Goal: Task Accomplishment & Management: Complete application form

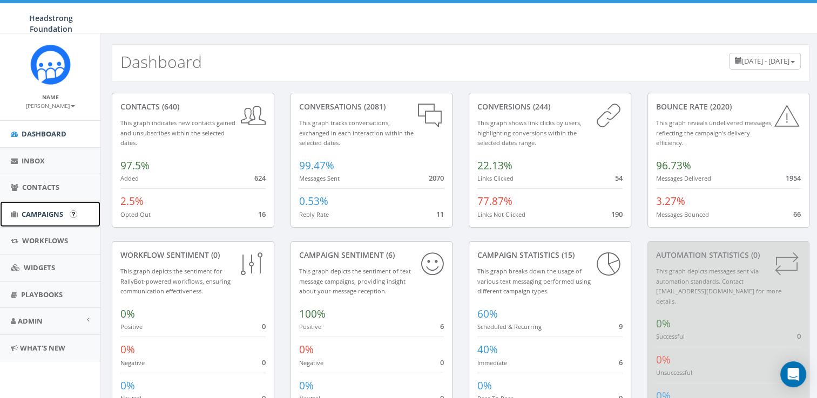
click at [37, 211] on span "Campaigns" at bounding box center [43, 214] width 42 height 10
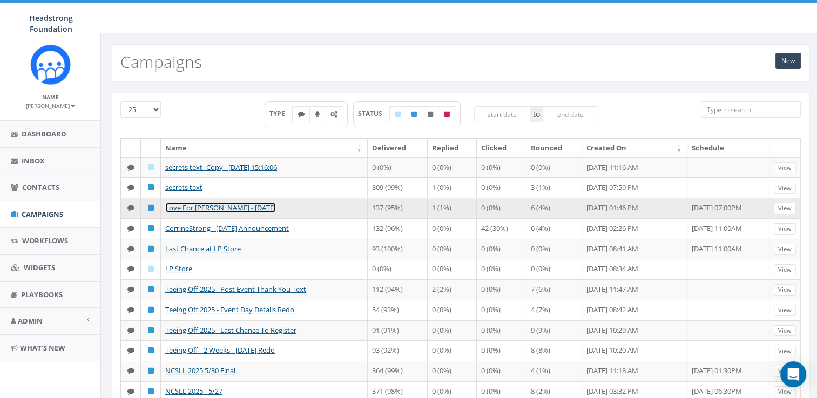
click at [241, 206] on link "Love For [PERSON_NAME] - [DATE]" at bounding box center [220, 208] width 111 height 10
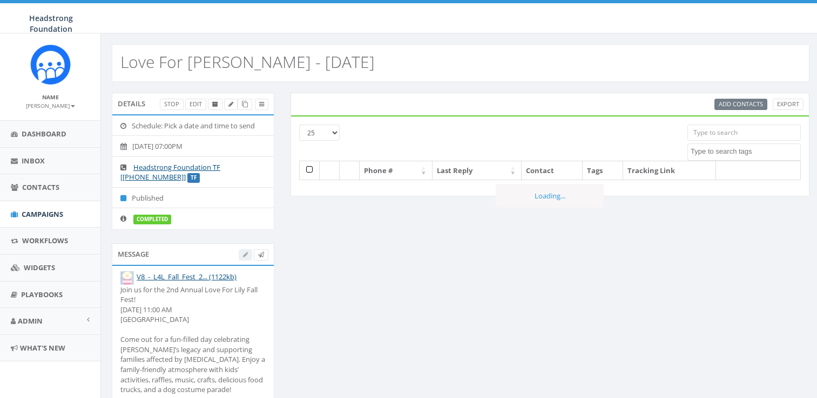
select select
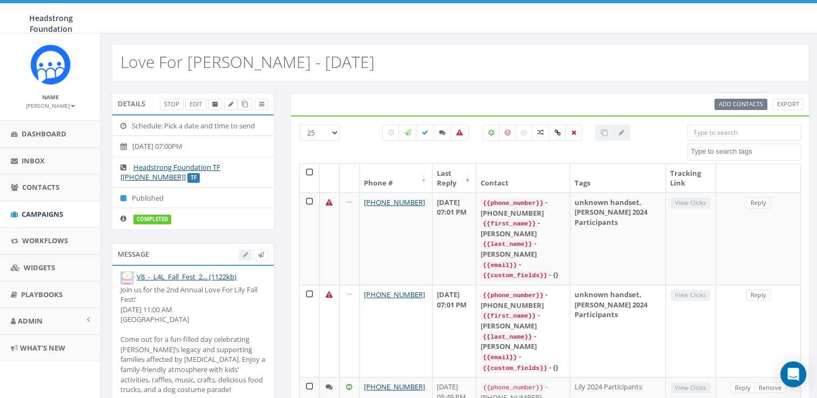
scroll to position [208, 0]
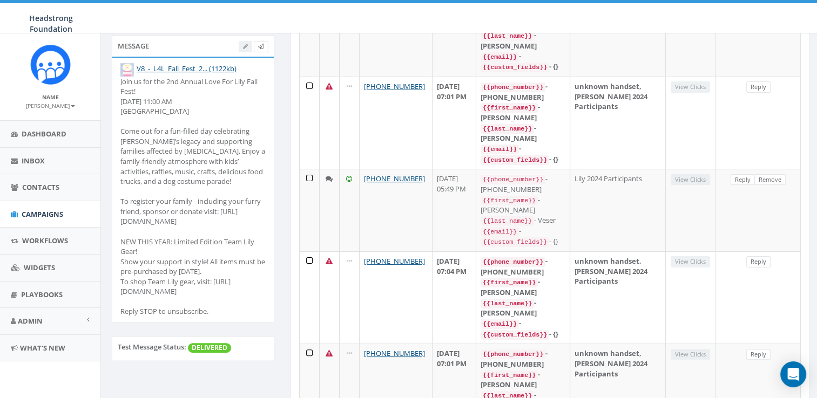
drag, startPoint x: 148, startPoint y: 313, endPoint x: 116, endPoint y: 254, distance: 67.7
click at [116, 254] on li "V8_-_L4L_Fall_Fest_2... (1122kb) Join us for the 2nd Annual Love For Lily Fall …" at bounding box center [192, 190] width 161 height 265
drag, startPoint x: 116, startPoint y: 254, endPoint x: 143, endPoint y: 262, distance: 27.7
copy div "NEW THIS YEAR: Limited Edition Team Lily Gear! Show your support in style! All …"
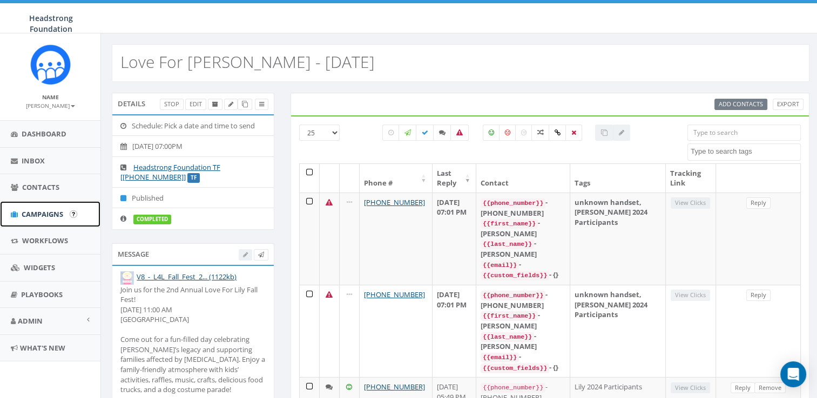
click at [56, 218] on span "Campaigns" at bounding box center [43, 214] width 42 height 10
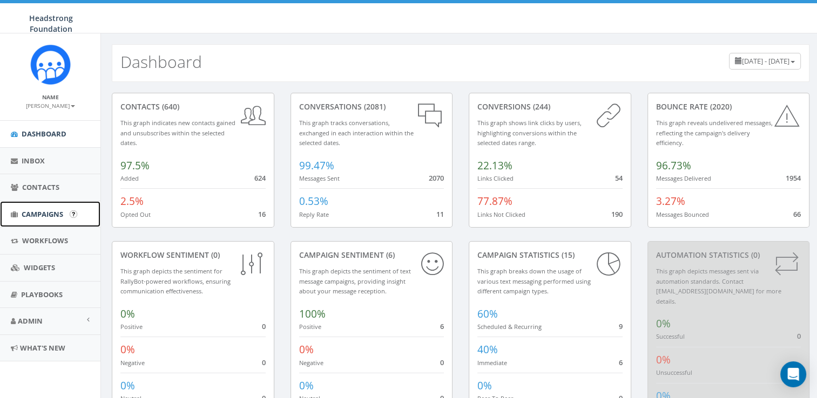
click at [31, 209] on span "Campaigns" at bounding box center [43, 214] width 42 height 10
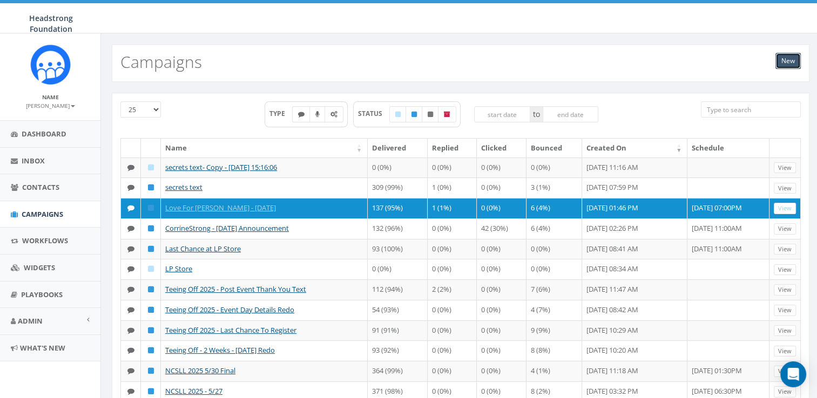
click at [791, 64] on link "New" at bounding box center [787, 61] width 25 height 16
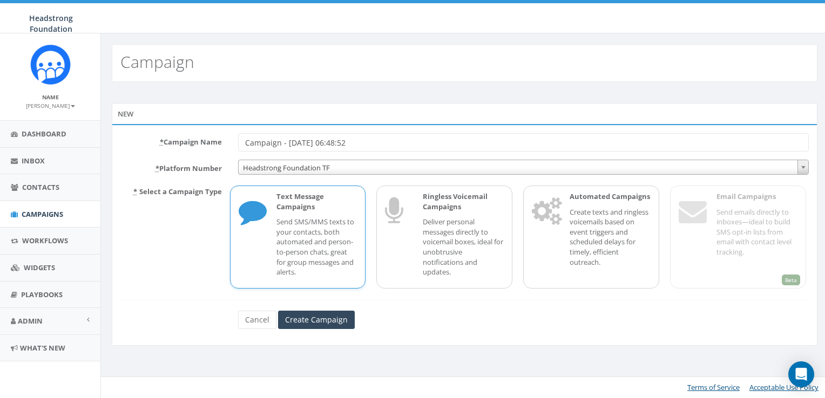
click at [278, 265] on p "Send SMS/MMS texts to your contacts, both automated and person-to-person chats,…" at bounding box center [316, 247] width 81 height 60
drag, startPoint x: 387, startPoint y: 141, endPoint x: 228, endPoint y: 145, distance: 158.2
click at [228, 145] on div "* Campaign Name Campaign - 08/15/2025, 06:48:52" at bounding box center [464, 142] width 705 height 18
type input "Team Lily Store Reminder"
click at [305, 333] on div "* Campaign Name Team Lily Store Reminder * Platform Number Headstrong Foundatio…" at bounding box center [465, 235] width 706 height 222
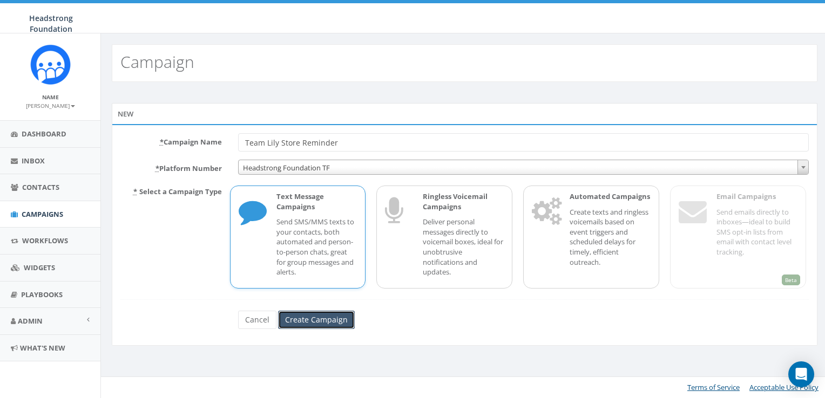
click at [320, 319] on input "Create Campaign" at bounding box center [316, 320] width 77 height 18
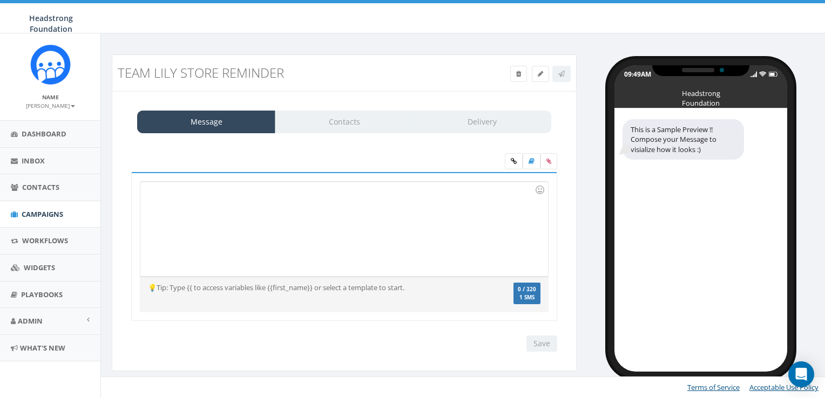
click at [279, 219] on div at bounding box center [343, 229] width 407 height 94
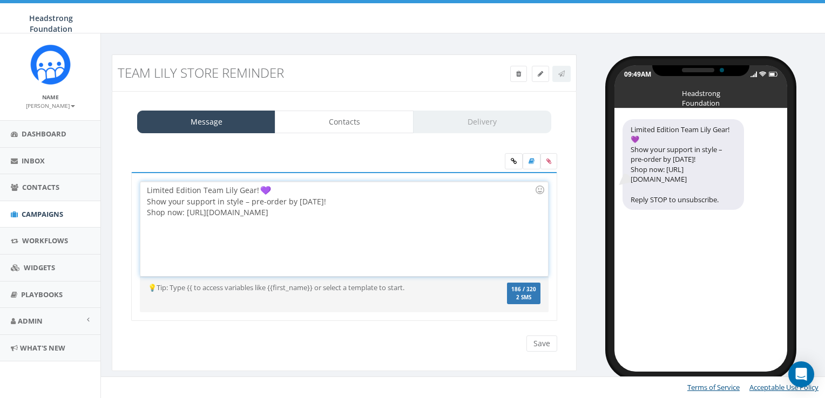
click at [275, 185] on div "Limited Edition Team Lily Gear! Show your support in style – pre-order by Aug 1…" at bounding box center [343, 229] width 407 height 94
click at [538, 188] on div at bounding box center [540, 190] width 18 height 18
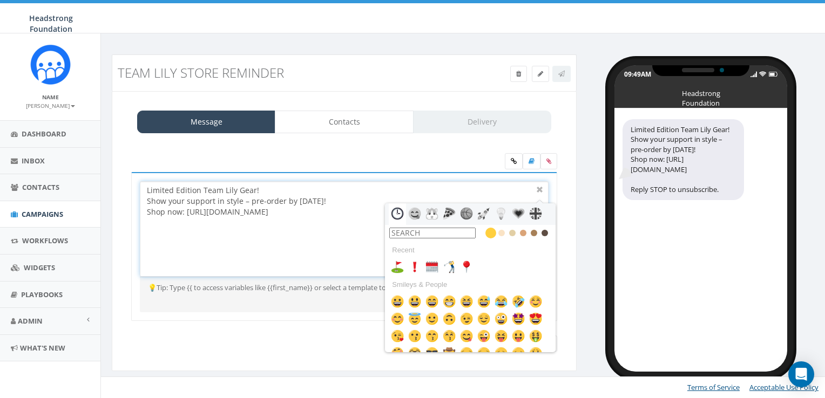
click at [434, 236] on input "text" at bounding box center [432, 233] width 86 height 11
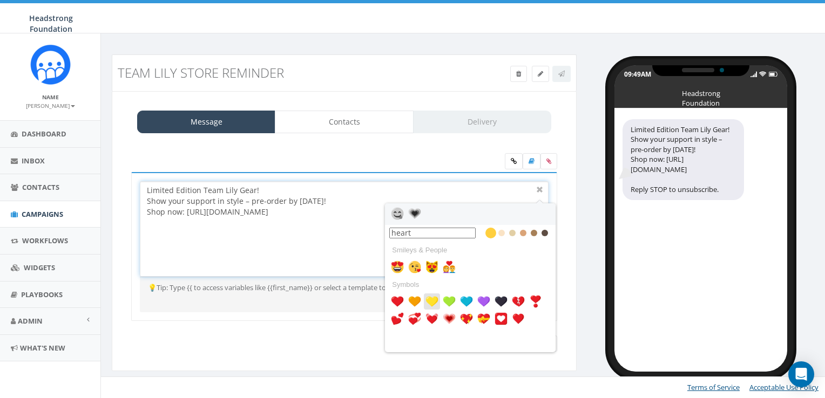
click at [433, 300] on img at bounding box center [431, 301] width 13 height 13
type input "heart"
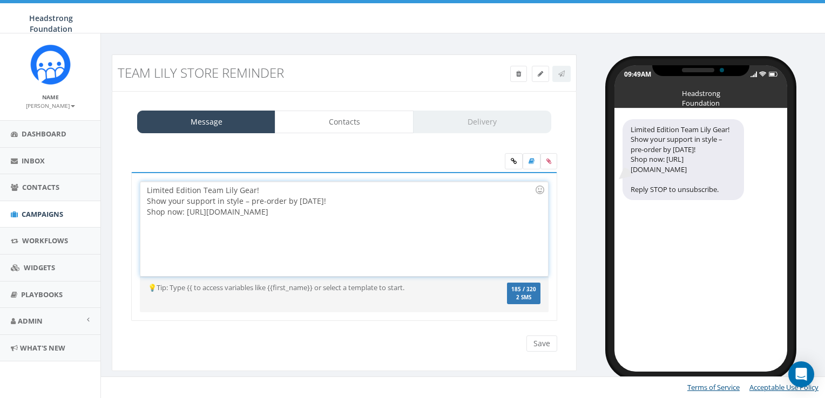
click at [279, 188] on div "Limited Edition Team Lily Gear! Show your support in style – pre-order by Aug 1…" at bounding box center [343, 229] width 407 height 94
click at [540, 186] on div at bounding box center [540, 190] width 18 height 18
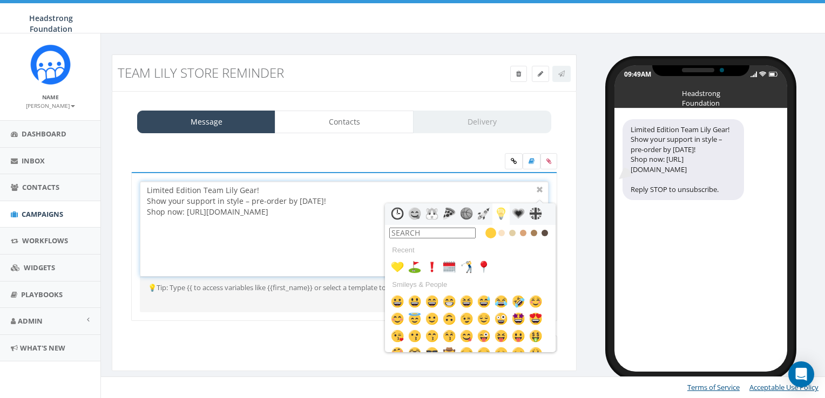
click at [454, 233] on input "text" at bounding box center [432, 233] width 86 height 11
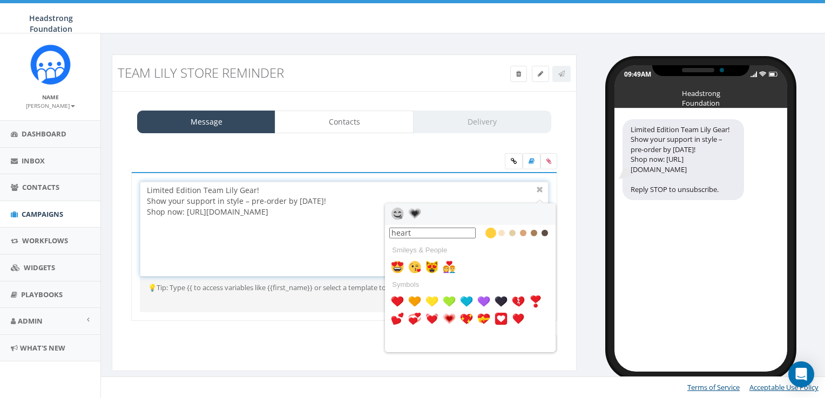
type input "heart"
click at [350, 260] on div "Limited Edition Team Lily Gear! Show your support in style – pre-order by Aug 1…" at bounding box center [343, 229] width 407 height 94
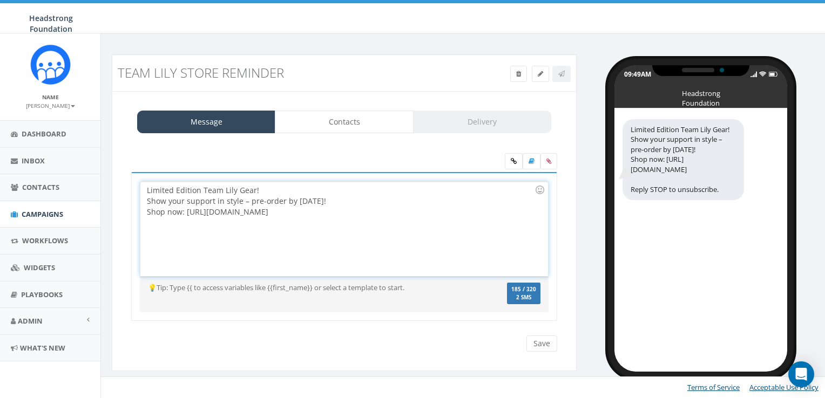
click at [313, 188] on div "Limited Edition Team Lily Gear! Show your support in style – pre-order by Aug 1…" at bounding box center [343, 229] width 407 height 94
click at [245, 200] on div "Limited Edition Team Lily Gear! Show your support in style – pre-order by Aug 1…" at bounding box center [343, 229] width 407 height 94
click at [250, 201] on div "Limited Edition Team Lily Gear! Show your support in style – pre-order by Aug 1…" at bounding box center [343, 229] width 407 height 94
click at [343, 199] on div "Limited Edition Team Lily Gear! Show your support in style – all items must be …" at bounding box center [343, 229] width 407 height 94
click at [416, 198] on div "Limited Edition Team Lily Gear! Show your support in style – all items must be …" at bounding box center [343, 229] width 407 height 94
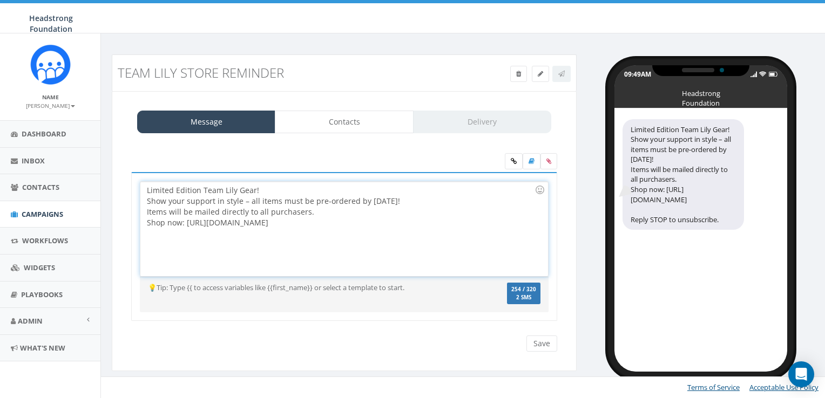
drag, startPoint x: 432, startPoint y: 226, endPoint x: 145, endPoint y: 169, distance: 292.4
click at [145, 169] on div "Limited Edition Team Lily Gear! Show your support in style – pre-order by Aug 1…" at bounding box center [344, 244] width 442 height 182
click at [542, 349] on input "Save" at bounding box center [541, 344] width 31 height 16
click at [333, 206] on div "Limited Edition Team Lily Gear! Show your support in style – all items must be …" at bounding box center [343, 229] width 407 height 94
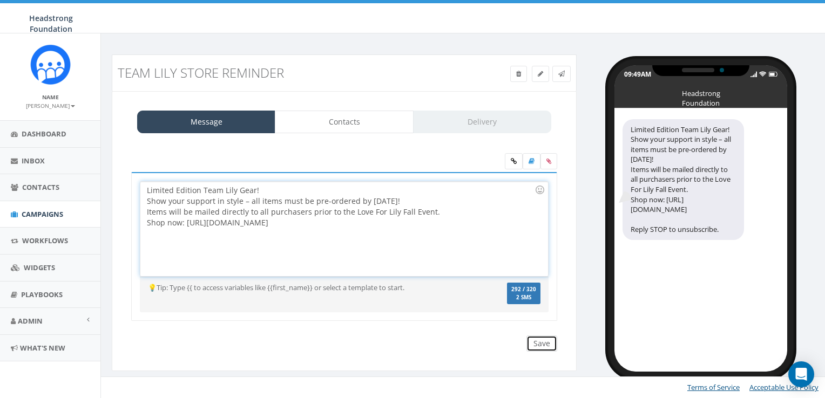
click at [549, 347] on input "Save" at bounding box center [541, 344] width 31 height 16
drag, startPoint x: 419, startPoint y: 223, endPoint x: 138, endPoint y: 177, distance: 284.5
click at [138, 177] on div "Limited Edition Team Lily Gear! Show your support in style – all items must be …" at bounding box center [344, 247] width 426 height 150
copy div "Limited Edition Team Lily Gear! Show your support in style – all items must be …"
click at [324, 217] on div "Limited Edition Team Lily Gear! Show your support in style – all items must be …" at bounding box center [343, 229] width 407 height 94
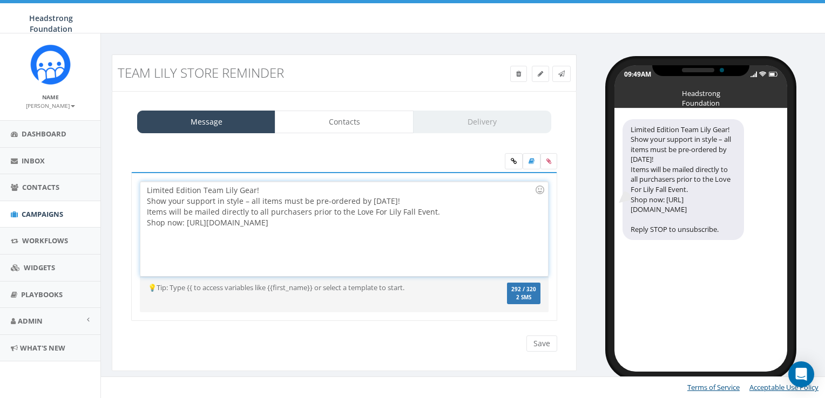
click at [150, 190] on div "Limited Edition Team Lily Gear! Show your support in style – all items must be …" at bounding box center [343, 229] width 407 height 94
click at [148, 191] on div "Limited Edition Team Lily Gear! Show your support in style – all items must be …" at bounding box center [343, 229] width 407 height 94
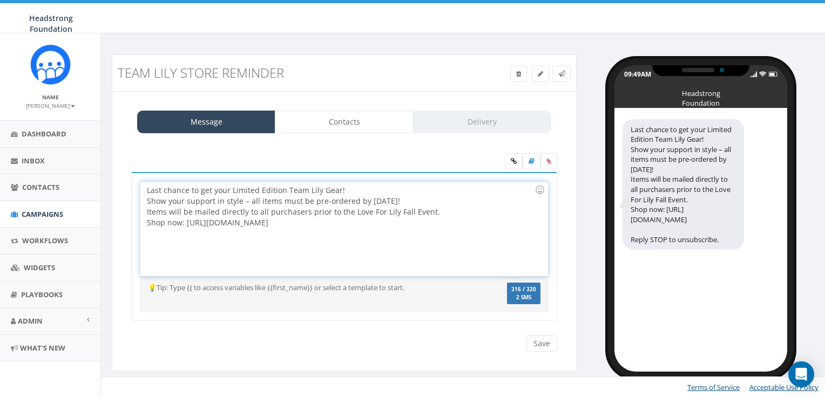
click at [231, 185] on div "Last chance to get your Limited Edition Team Lily Gear! Show your support in st…" at bounding box center [343, 229] width 407 height 94
click at [232, 190] on div "Last chance to get your Limited Edition Team Lily Gear! Show your support in st…" at bounding box center [343, 229] width 407 height 94
click at [262, 190] on div "Last chance to get your limited Edition Team Lily Gear! Show your support in st…" at bounding box center [343, 229] width 407 height 94
drag, startPoint x: 430, startPoint y: 225, endPoint x: 102, endPoint y: 138, distance: 339.7
click at [102, 138] on div "Team Lily Store Reminder Test Message Status: Message Contacts Delivery Limited…" at bounding box center [464, 214] width 727 height 362
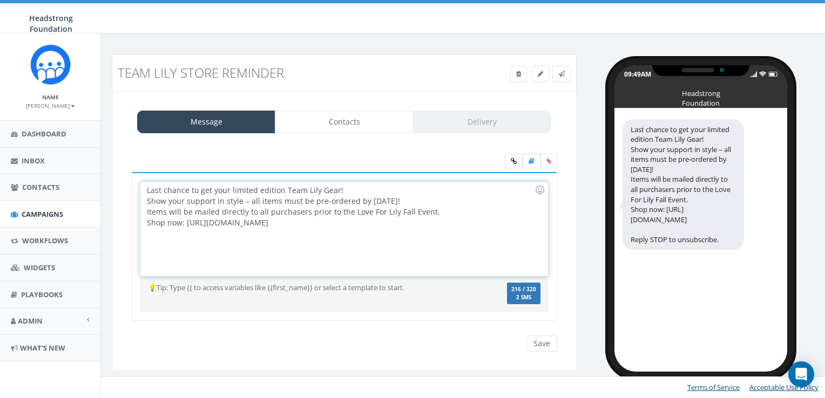
copy div "Last chance to get your limited edition Team Lily Gear! Show your support in st…"
click at [538, 342] on input "Save" at bounding box center [541, 344] width 31 height 16
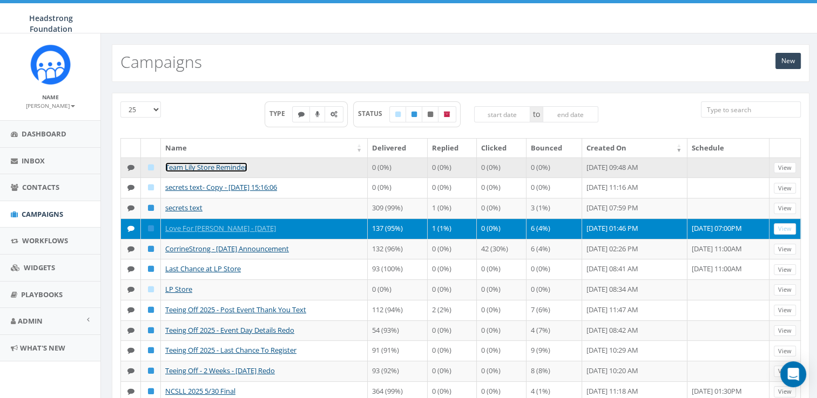
click at [242, 166] on link "Team Lily Store Reminder" at bounding box center [206, 168] width 82 height 10
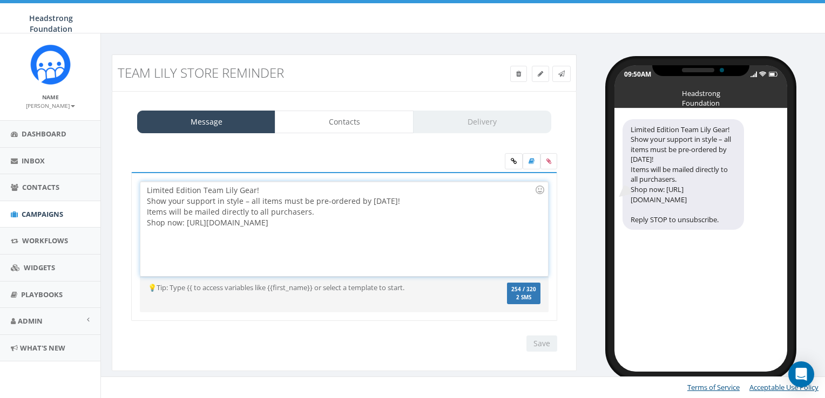
drag, startPoint x: 449, startPoint y: 221, endPoint x: 132, endPoint y: 173, distance: 321.1
click at [132, 173] on div "Limited Edition Team Lily Gear! Show your support in style – all items must be …" at bounding box center [344, 247] width 426 height 150
copy div "Limited Edition Team Lily Gear! Show your support in style – all items must be …"
click at [239, 213] on div "Limited Edition Team Lily Gear! Show your support in style – all items must be …" at bounding box center [343, 229] width 407 height 94
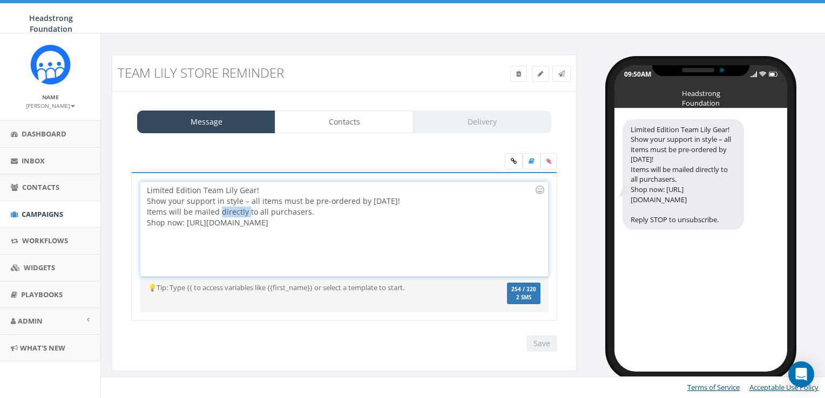
drag, startPoint x: 485, startPoint y: 225, endPoint x: 136, endPoint y: 171, distance: 352.9
click at [136, 171] on div "Limited Edition Team Lily Gear! Show your support in style – all items must be …" at bounding box center [344, 244] width 442 height 182
copy div "Limited Edition Team Lily Gear! Show your support in style – all items must be …"
